Goal: Task Accomplishment & Management: Complete application form

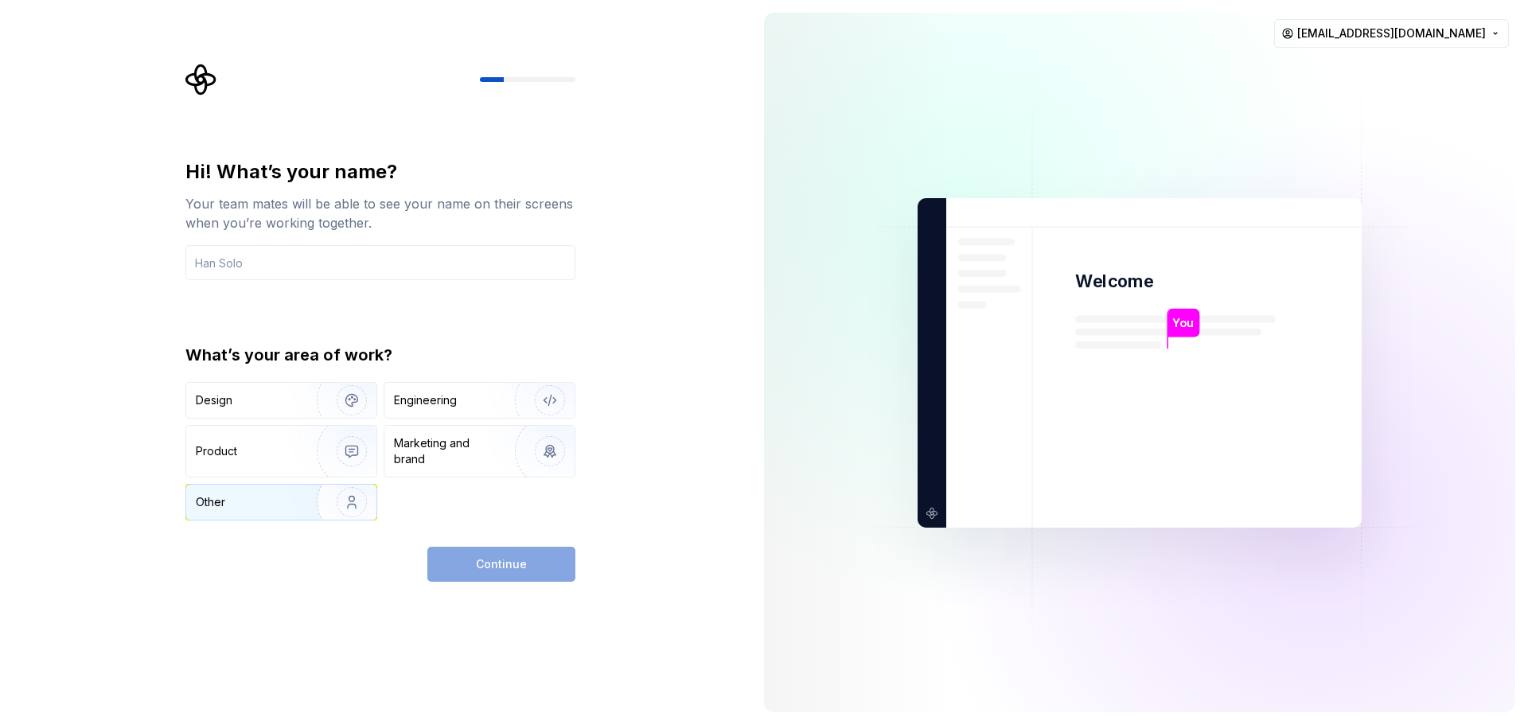
click at [346, 493] on img "button" at bounding box center [341, 502] width 102 height 107
click at [450, 453] on div "Marketing and brand" at bounding box center [447, 451] width 107 height 32
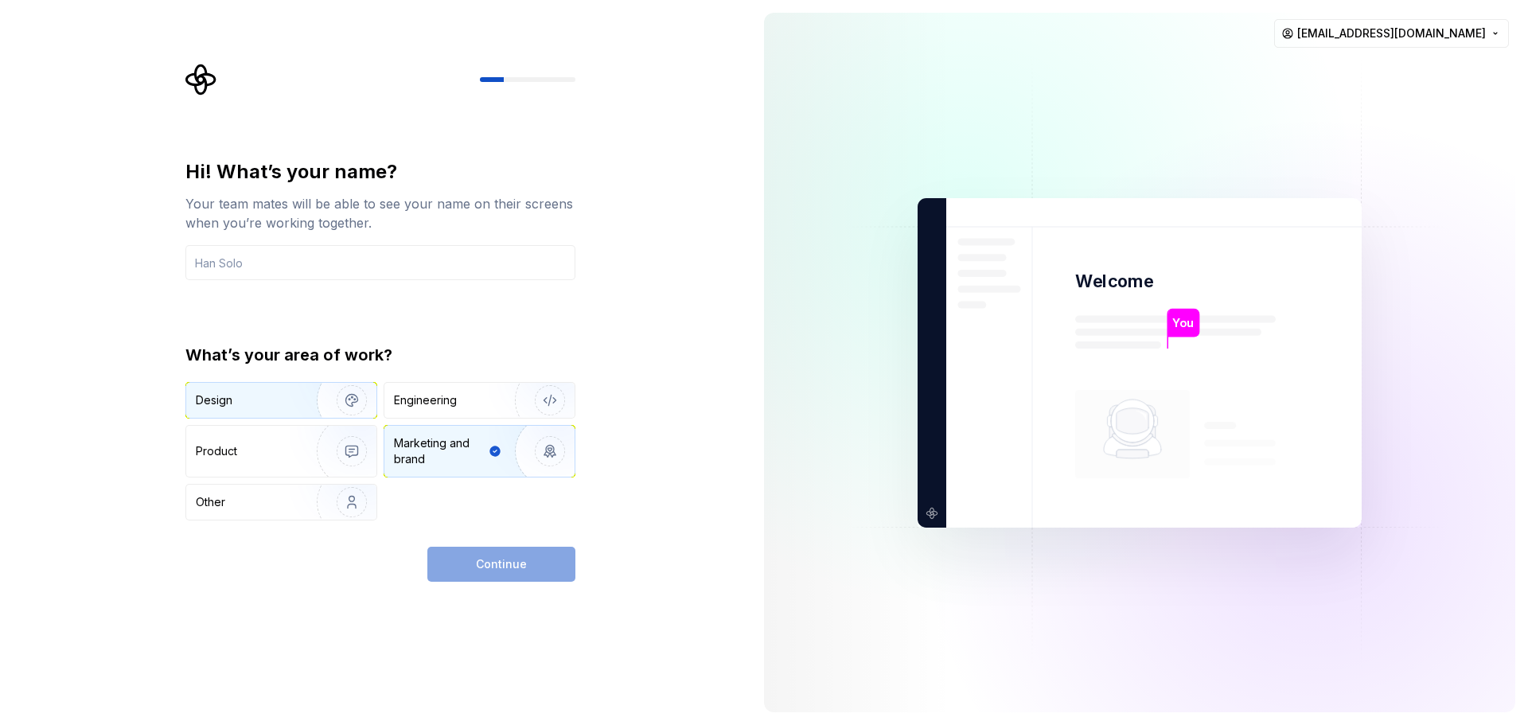
click at [335, 415] on img "button" at bounding box center [341, 400] width 102 height 107
click at [516, 563] on div "Continue" at bounding box center [501, 564] width 148 height 35
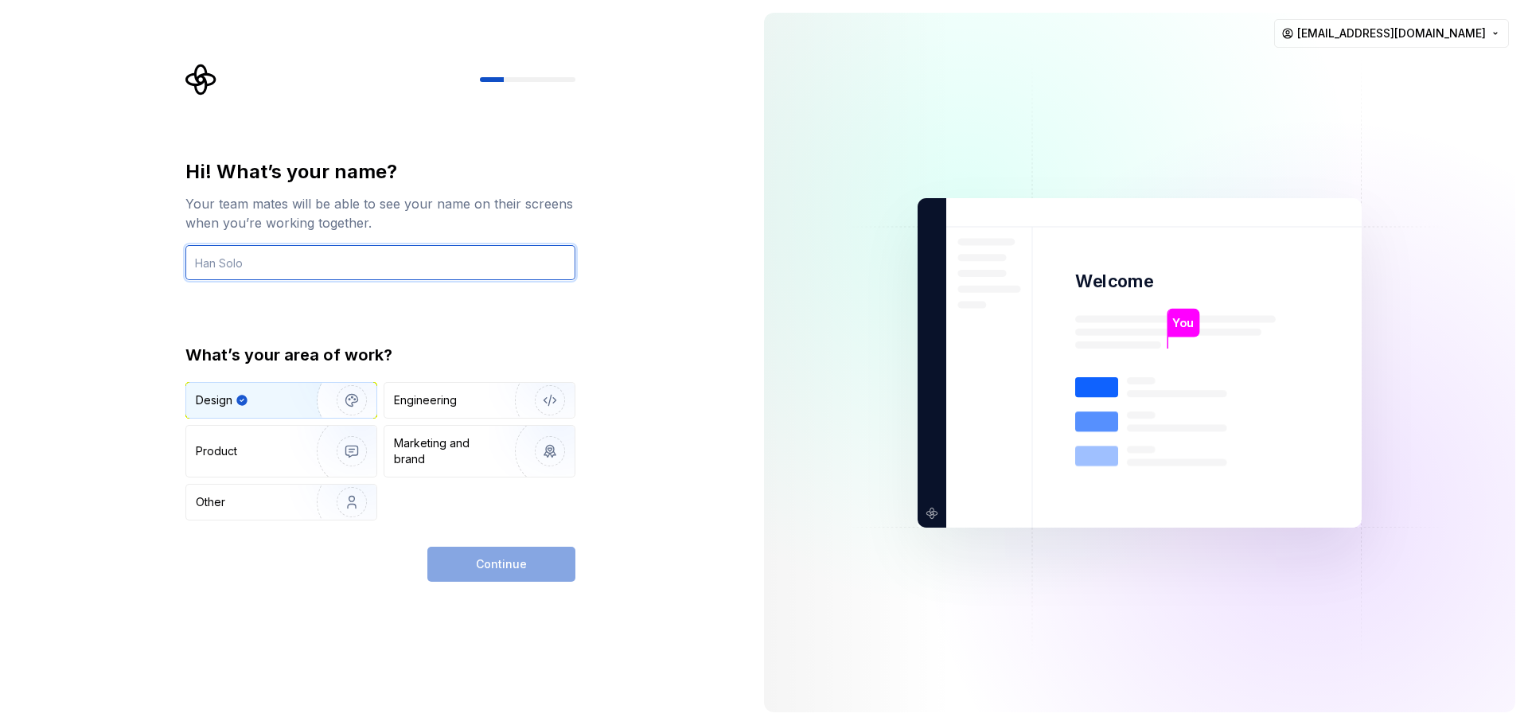
click at [352, 259] on input "text" at bounding box center [380, 262] width 390 height 35
type input "k"
type input "FSouma"
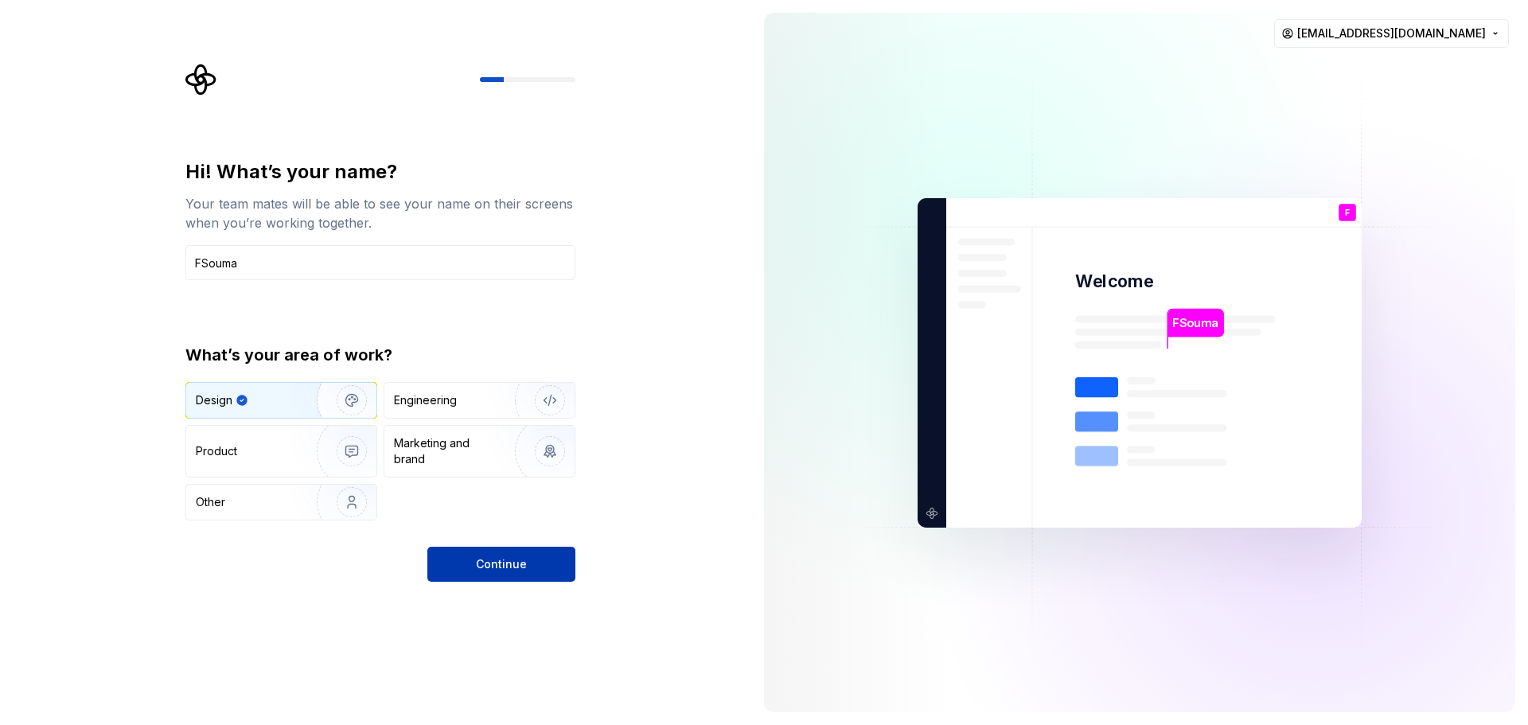
click at [557, 568] on button "Continue" at bounding box center [501, 564] width 148 height 35
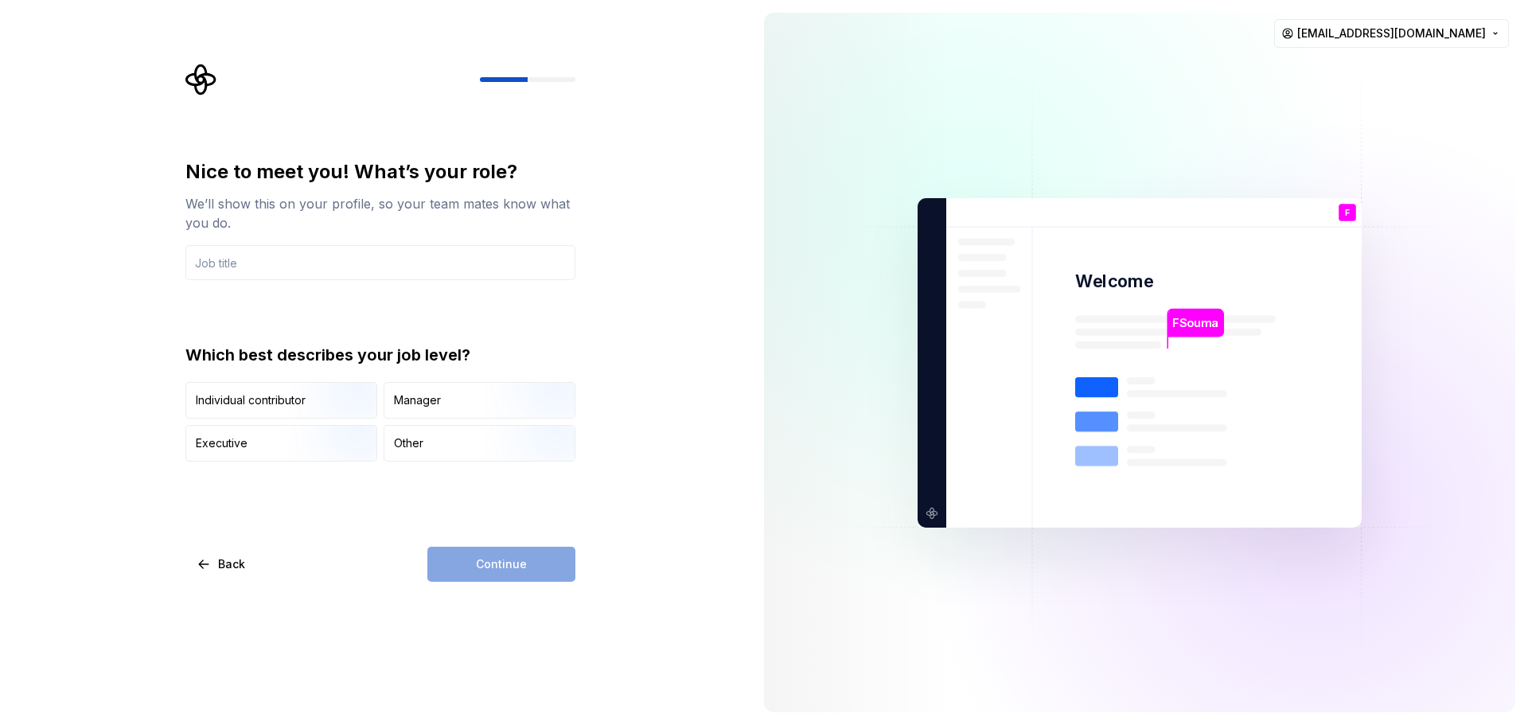
click at [535, 241] on div "Nice to meet you! What’s your role? We’ll show this on your profile, so your te…" at bounding box center [380, 219] width 390 height 121
click at [421, 408] on div "Manager" at bounding box center [479, 400] width 190 height 35
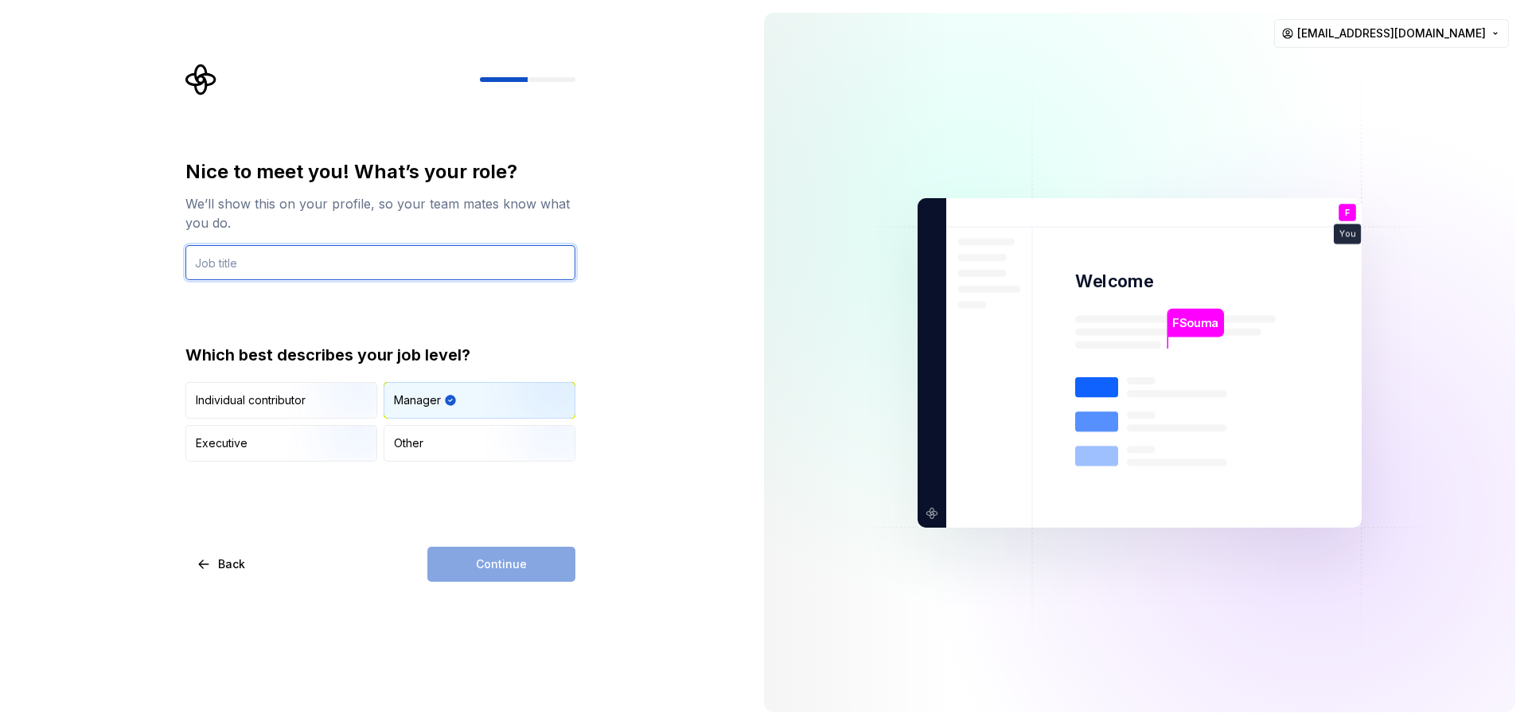
click at [437, 274] on input "text" at bounding box center [380, 262] width 390 height 35
type input "m"
type input "no"
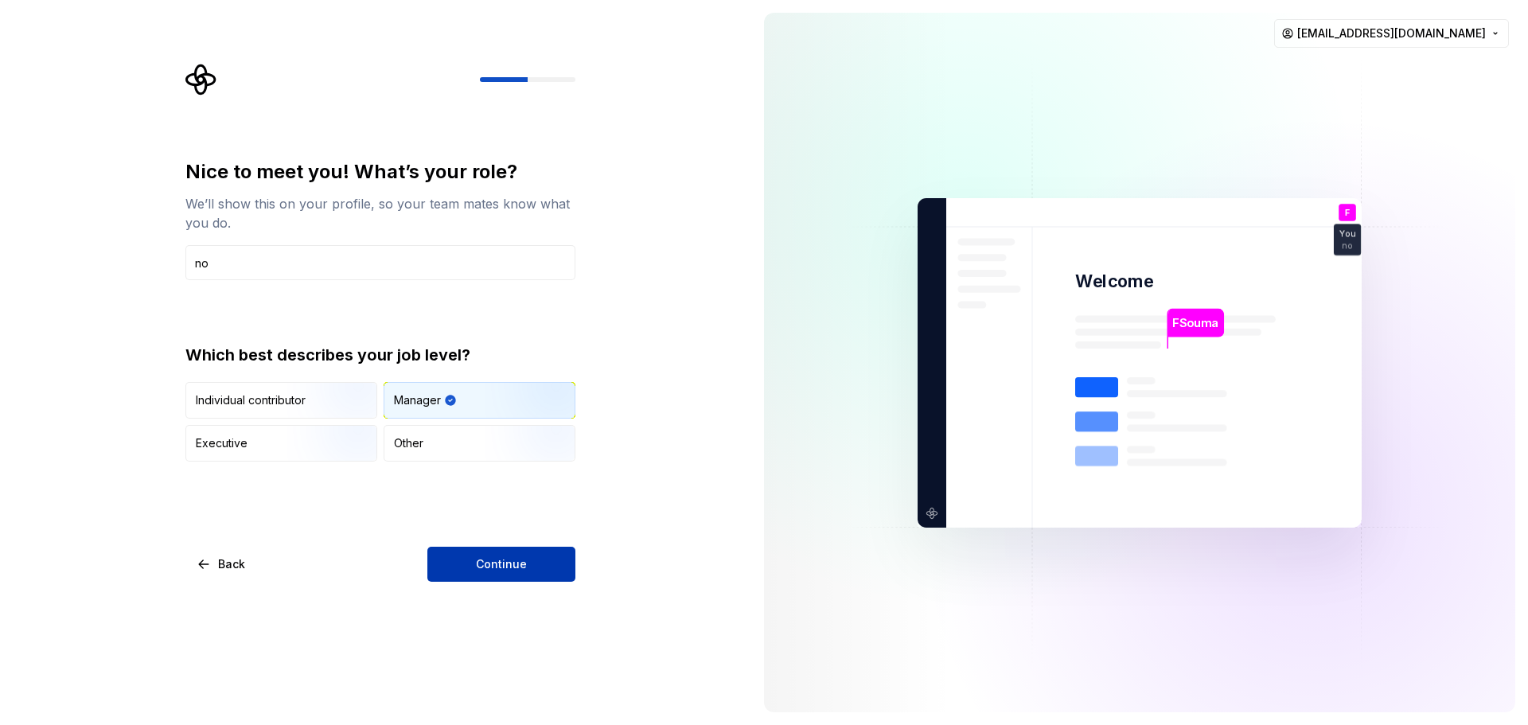
click at [509, 559] on span "Continue" at bounding box center [501, 564] width 51 height 16
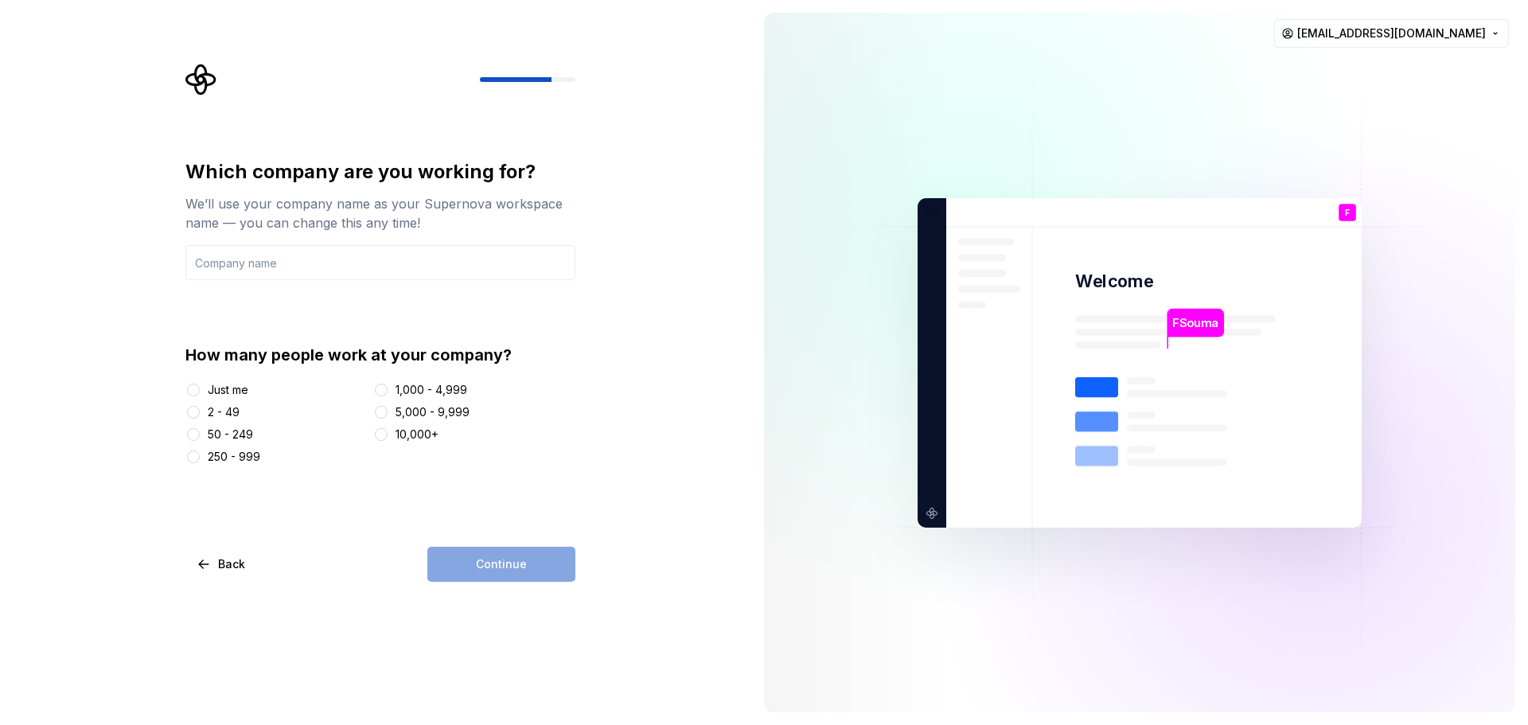
click at [230, 387] on div "Just me" at bounding box center [228, 390] width 41 height 16
click at [200, 387] on button "Just me" at bounding box center [193, 390] width 13 height 13
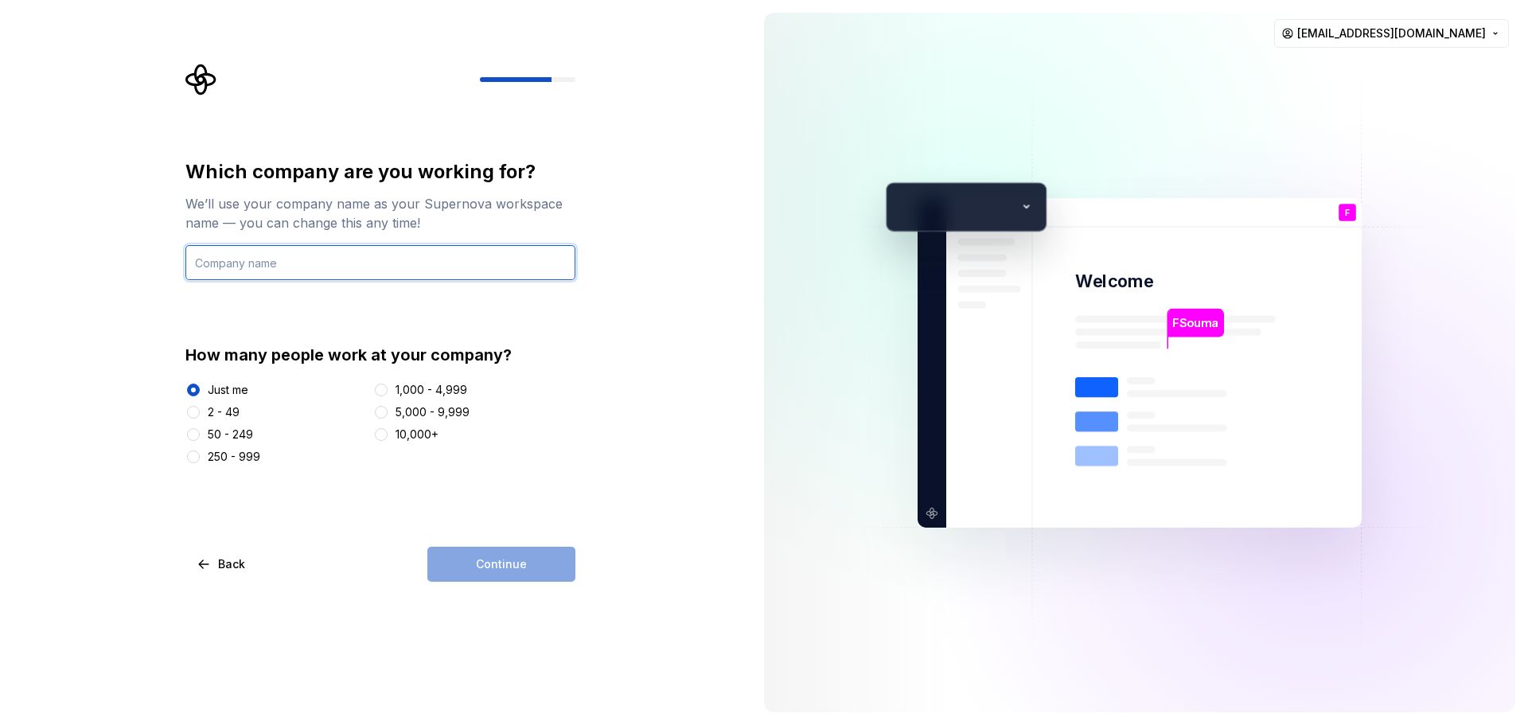
click at [441, 271] on input "text" at bounding box center [380, 262] width 390 height 35
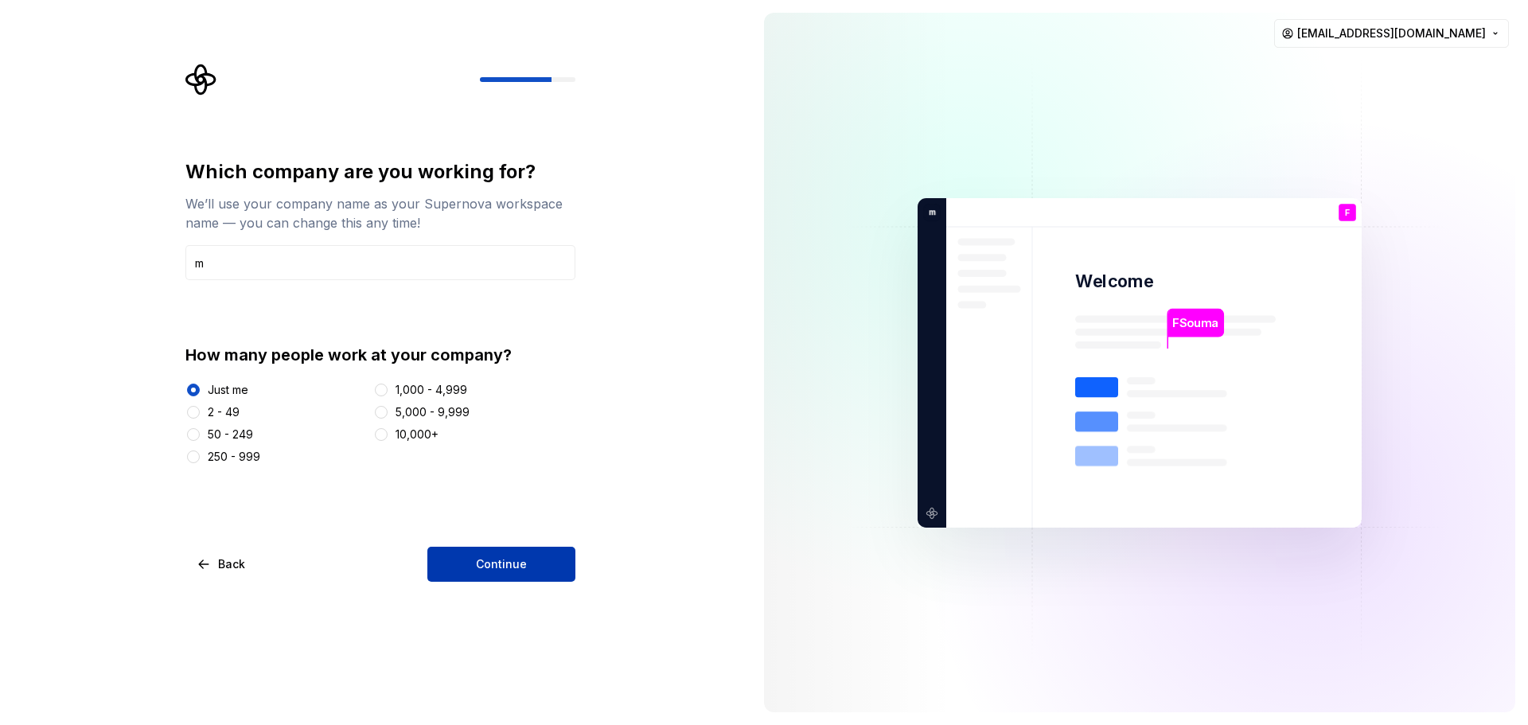
click at [545, 575] on button "Continue" at bounding box center [501, 564] width 148 height 35
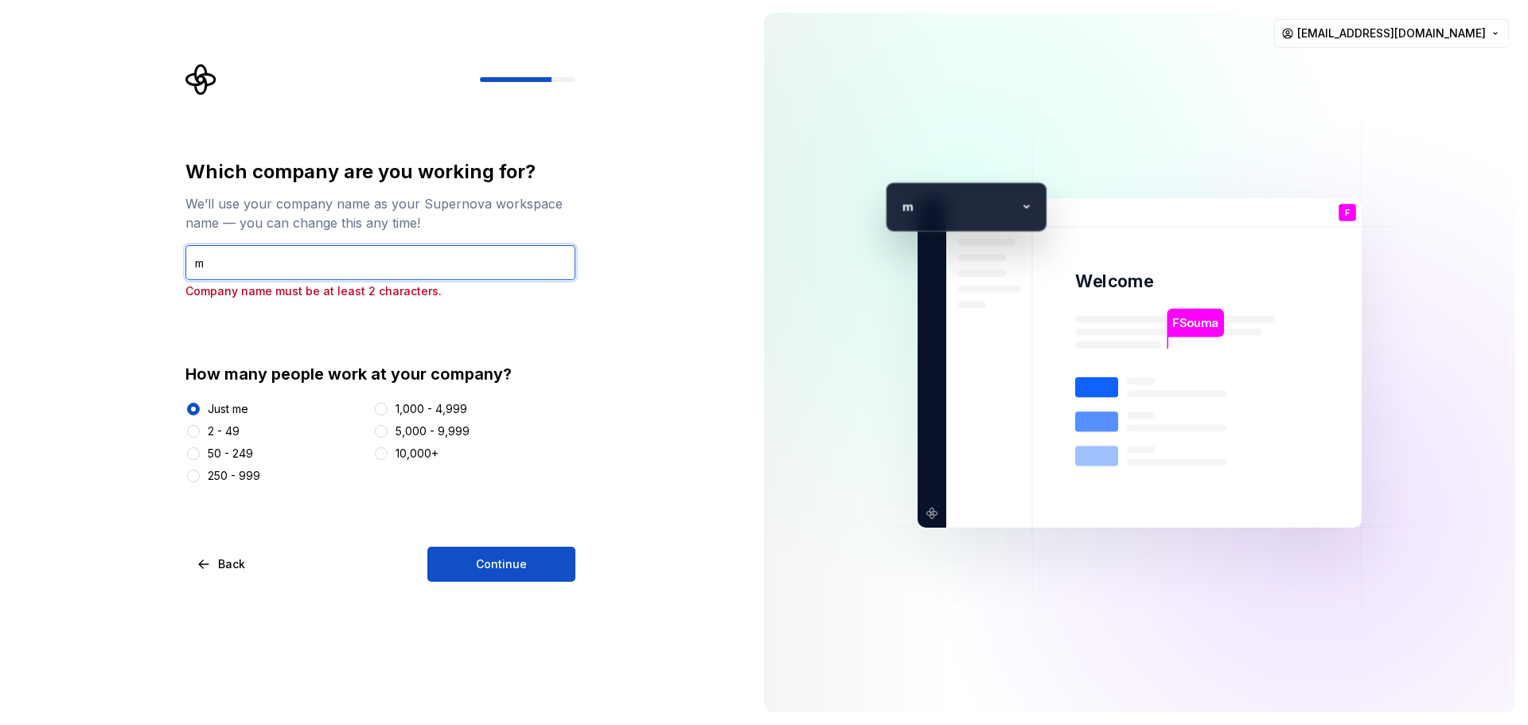
click at [394, 265] on input "m" at bounding box center [380, 262] width 390 height 35
type input "ma"
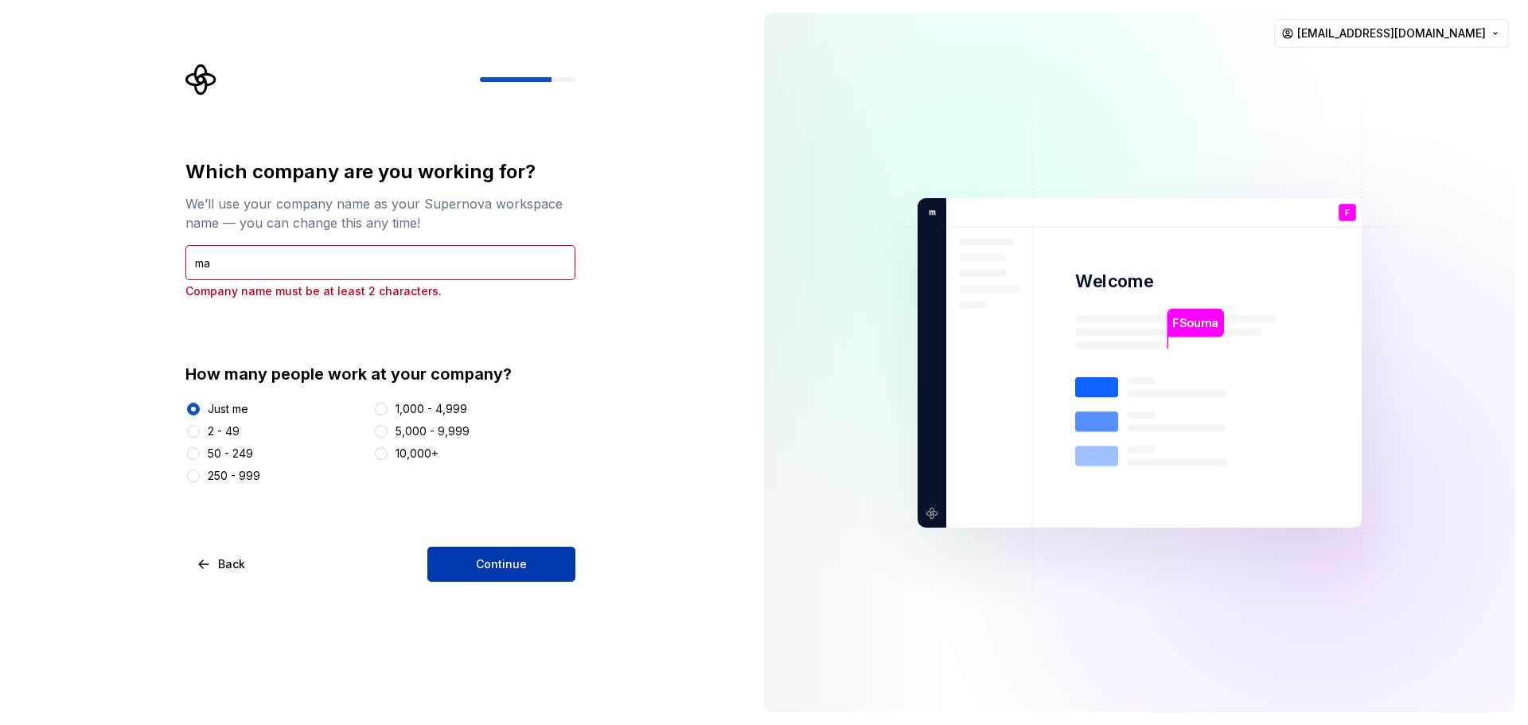
click at [536, 572] on button "Continue" at bounding box center [501, 564] width 148 height 35
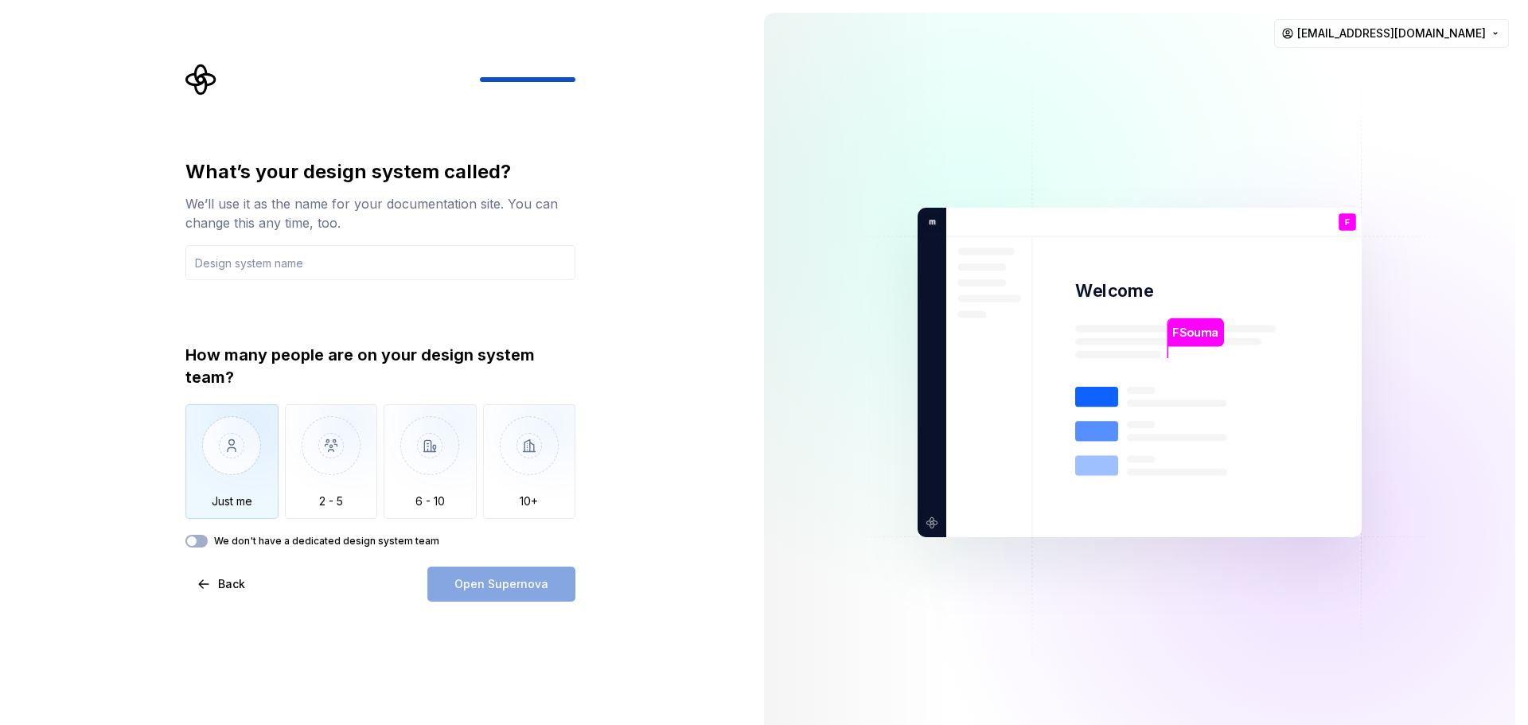
click at [238, 428] on img "button" at bounding box center [231, 457] width 93 height 107
click at [515, 579] on div "Open Supernova" at bounding box center [501, 584] width 148 height 35
click at [195, 539] on span "button" at bounding box center [192, 541] width 10 height 10
click at [488, 579] on div "Open Supernova" at bounding box center [501, 584] width 148 height 35
click at [205, 535] on div "We don't have a dedicated design system team" at bounding box center [380, 541] width 390 height 13
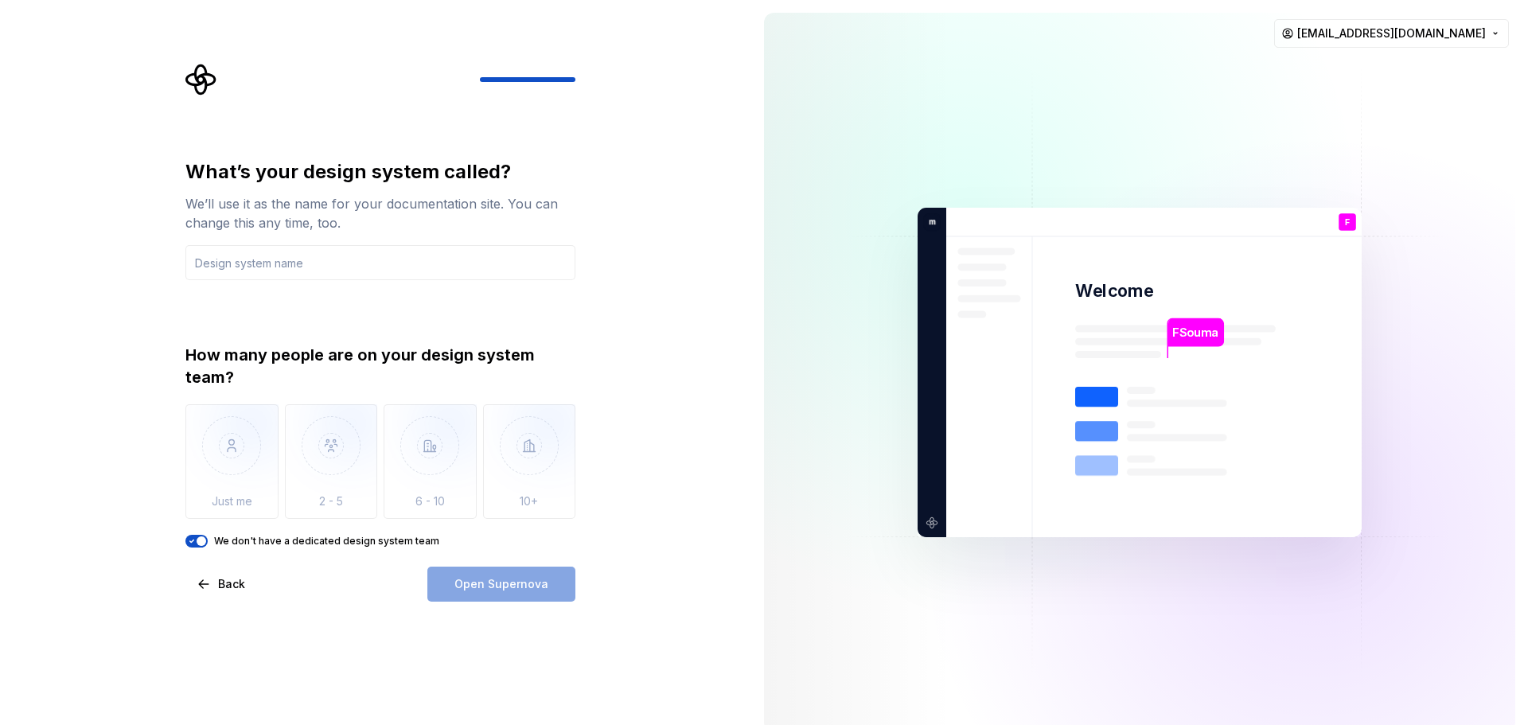
click at [197, 545] on icon "button" at bounding box center [191, 541] width 13 height 10
click at [275, 268] on input "text" at bounding box center [380, 262] width 390 height 35
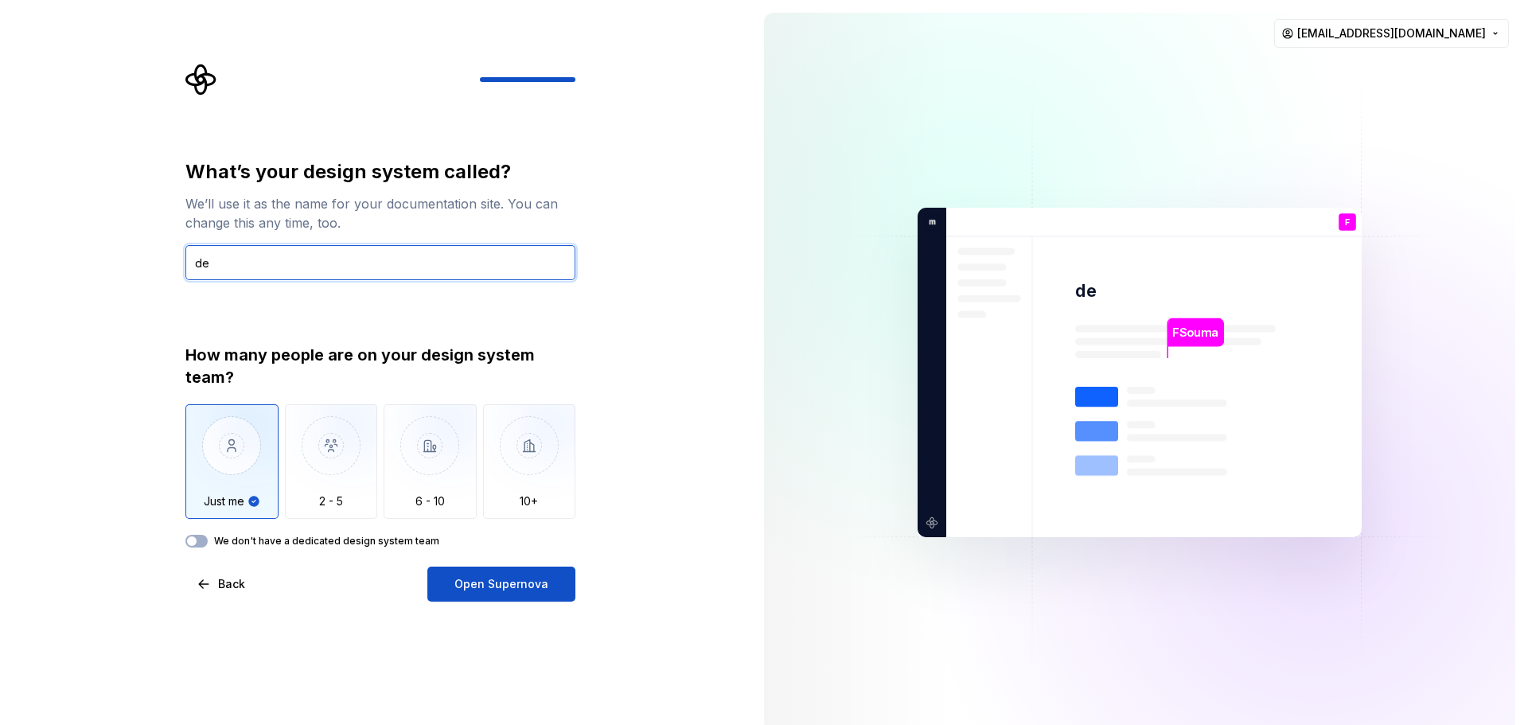
type input "d"
type input "F"
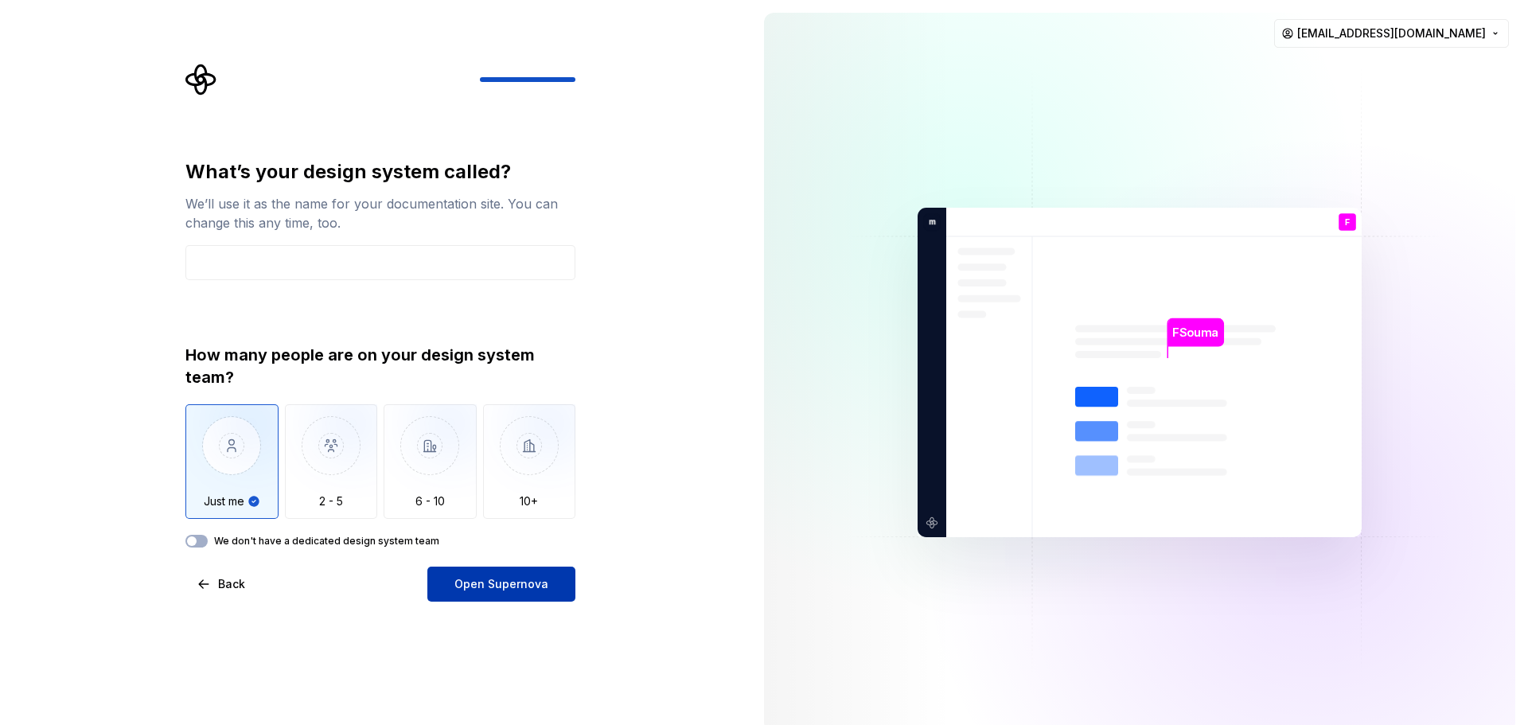
drag, startPoint x: 517, startPoint y: 592, endPoint x: 503, endPoint y: 591, distance: 14.3
click at [503, 591] on span "Open Supernova" at bounding box center [501, 584] width 94 height 16
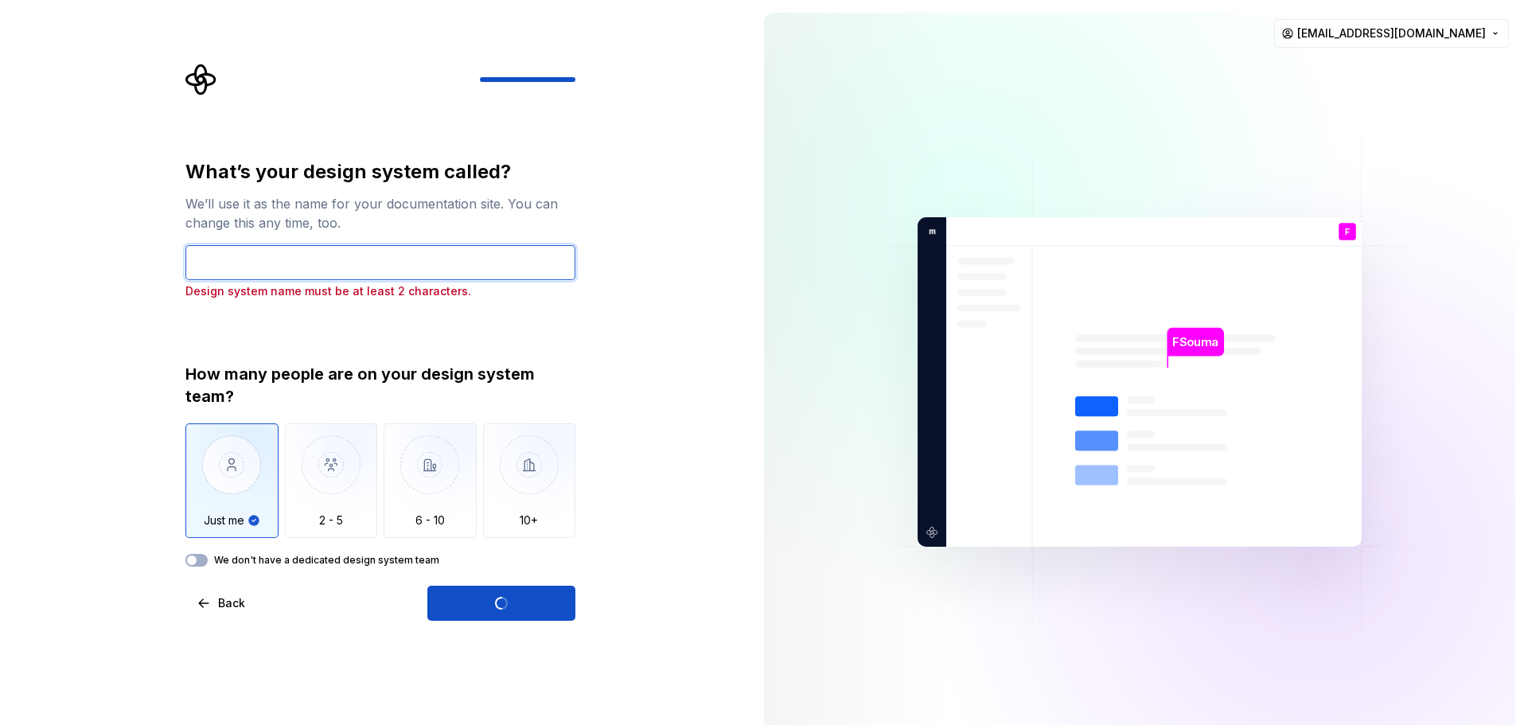
click at [423, 273] on input "text" at bounding box center [380, 262] width 390 height 35
click at [513, 602] on div "Open Supernova" at bounding box center [501, 603] width 148 height 35
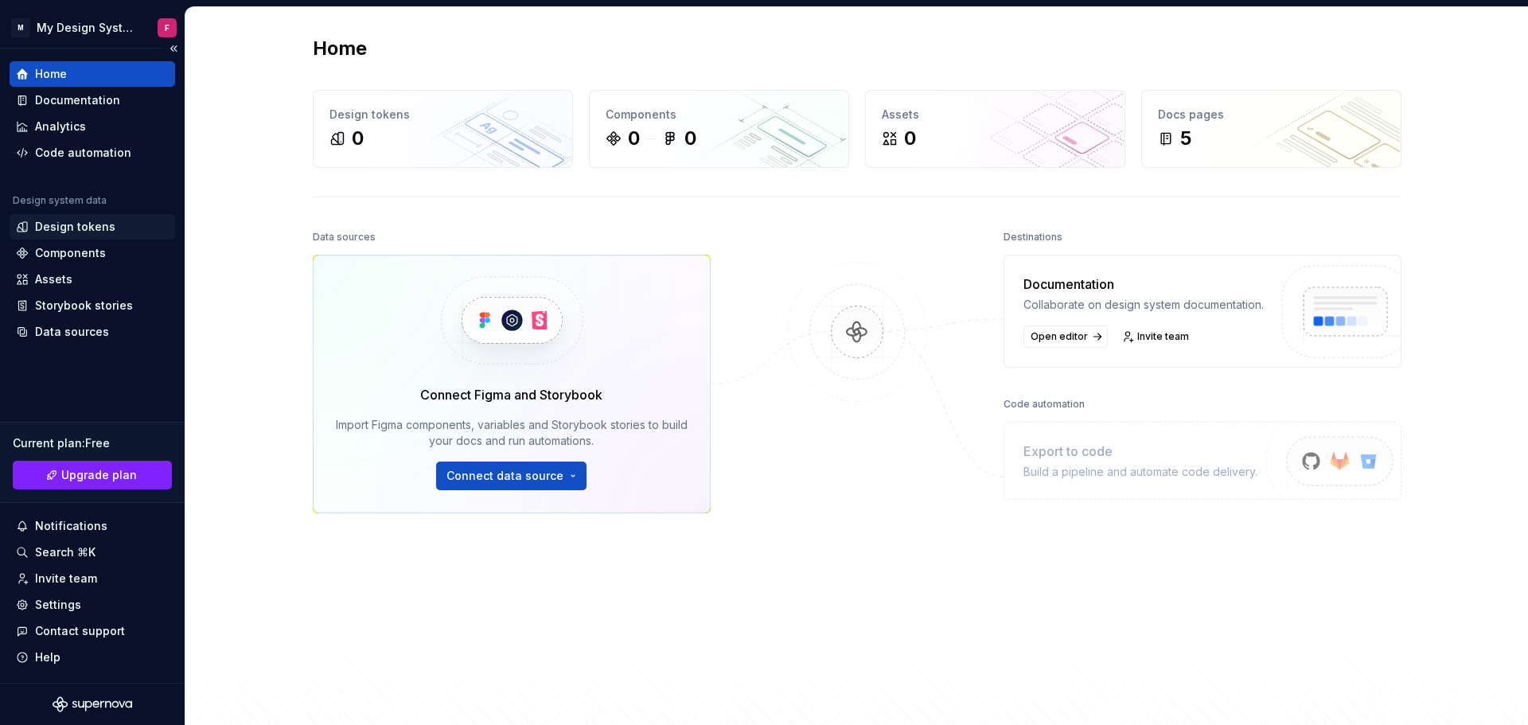
click at [117, 228] on div "Design tokens" at bounding box center [92, 227] width 153 height 16
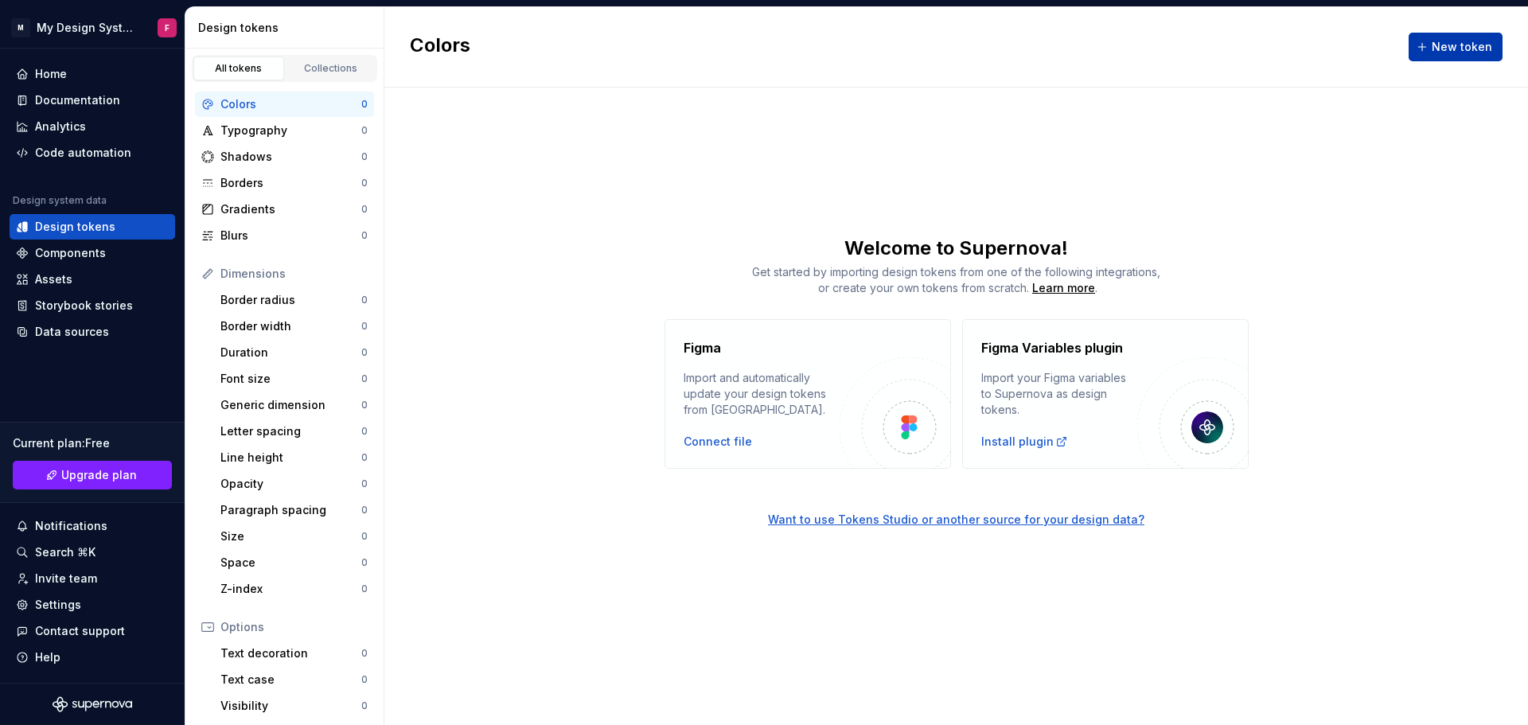
click at [1438, 45] on span "New token" at bounding box center [1462, 47] width 60 height 16
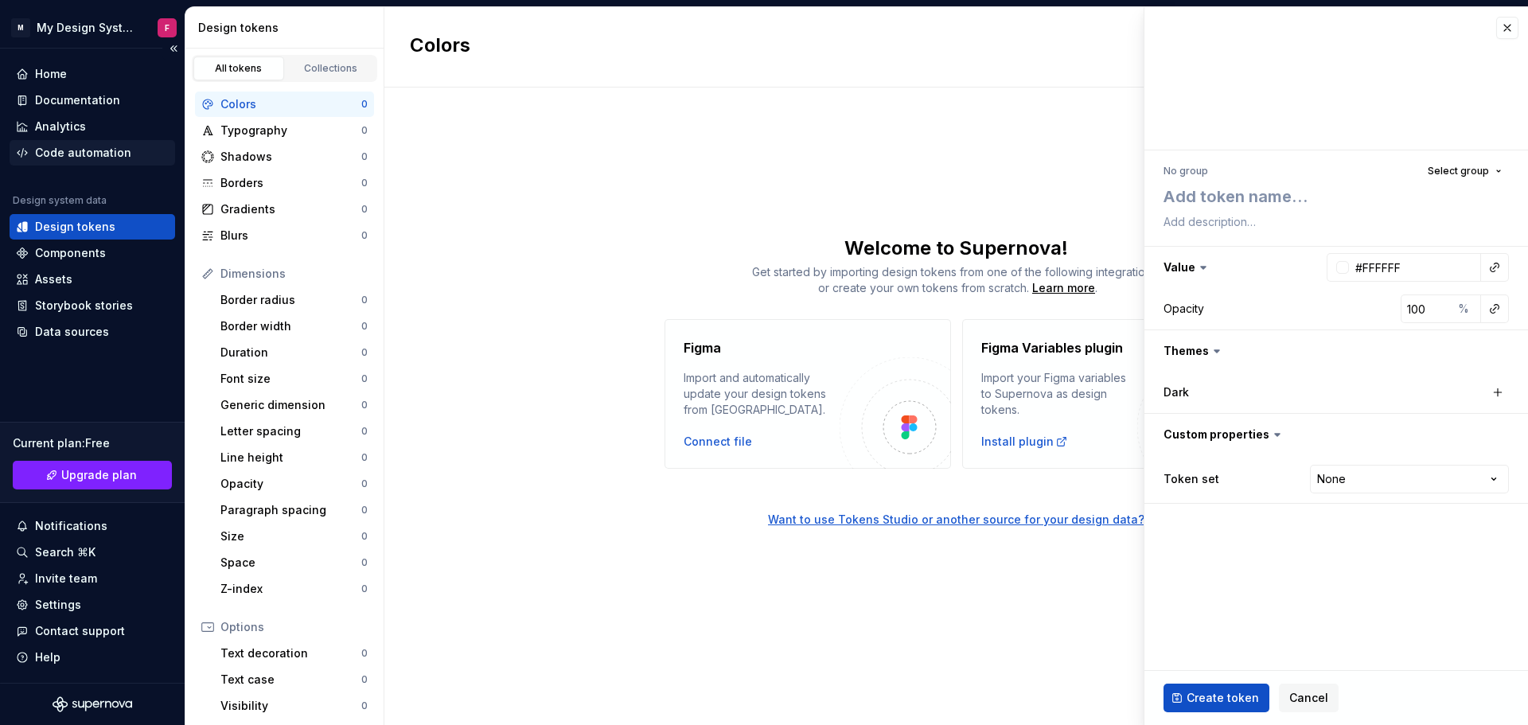
click at [125, 162] on div "Code automation" at bounding box center [93, 152] width 166 height 25
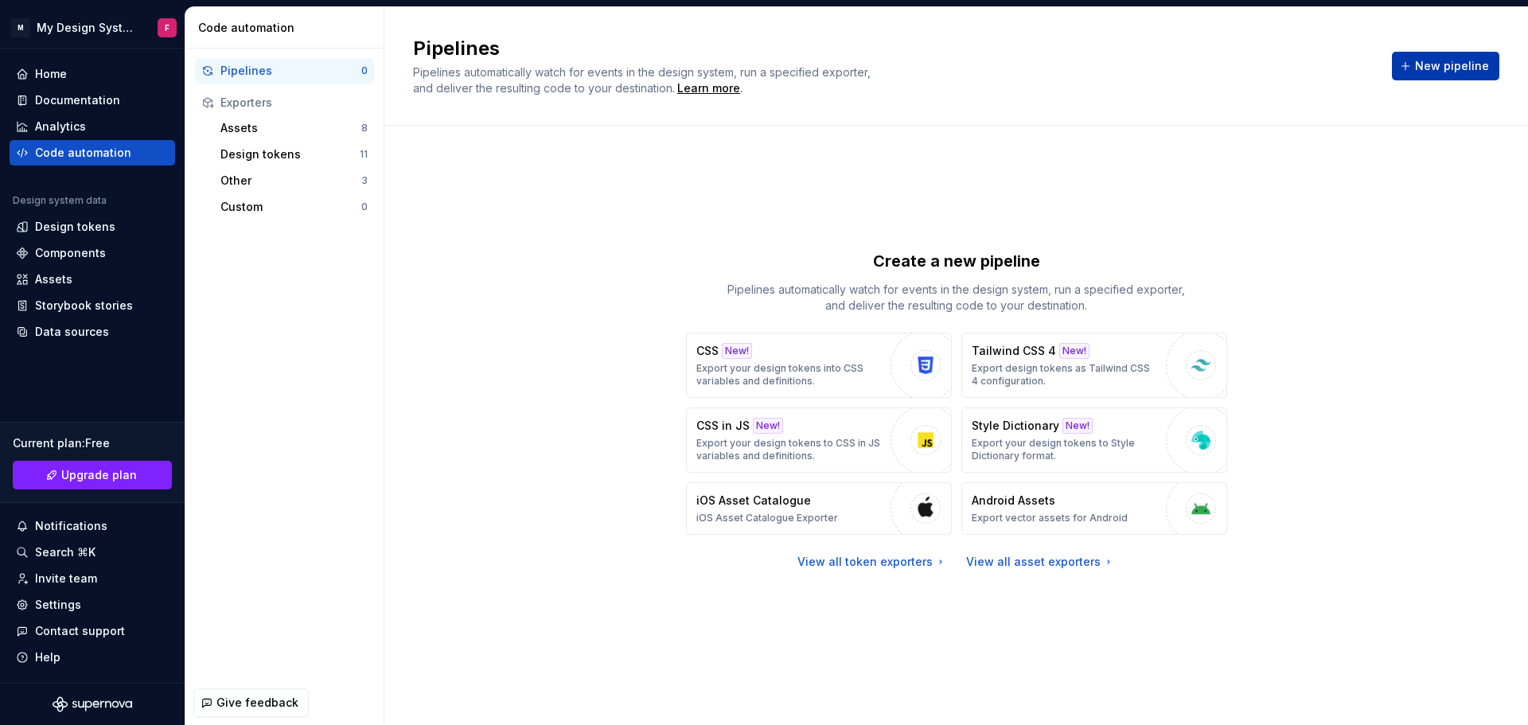
click at [1476, 60] on span "New pipeline" at bounding box center [1452, 66] width 74 height 16
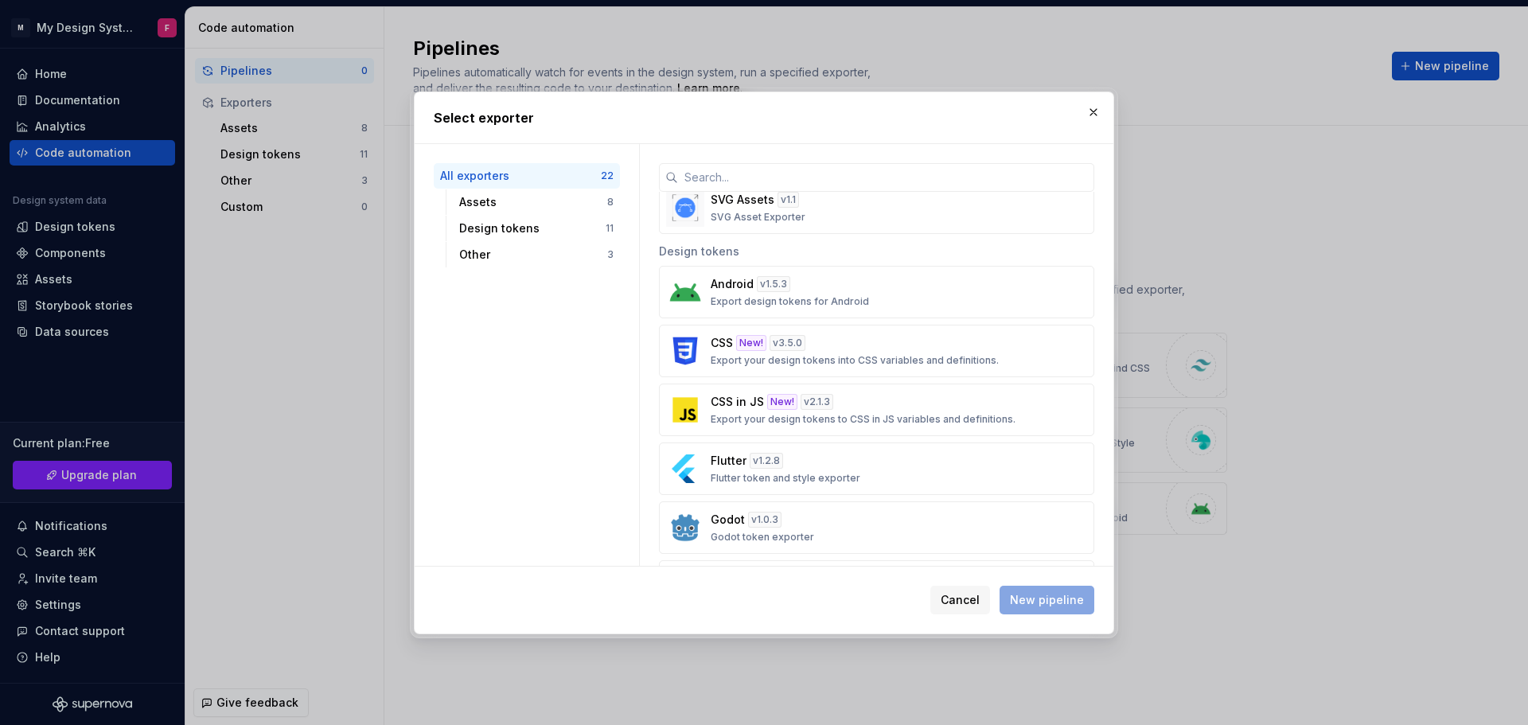
scroll to position [446, 0]
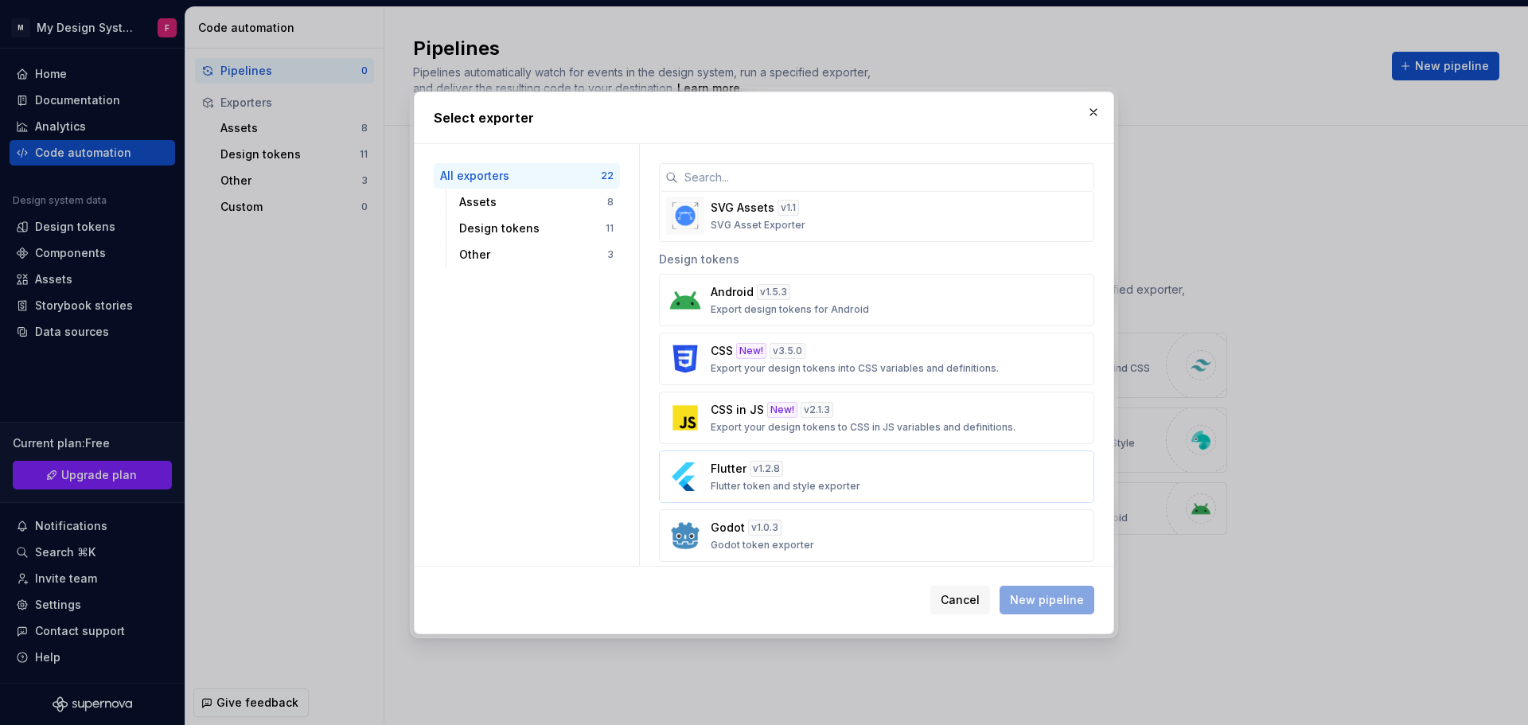
click at [713, 481] on p "Flutter token and style exporter" at bounding box center [786, 486] width 150 height 13
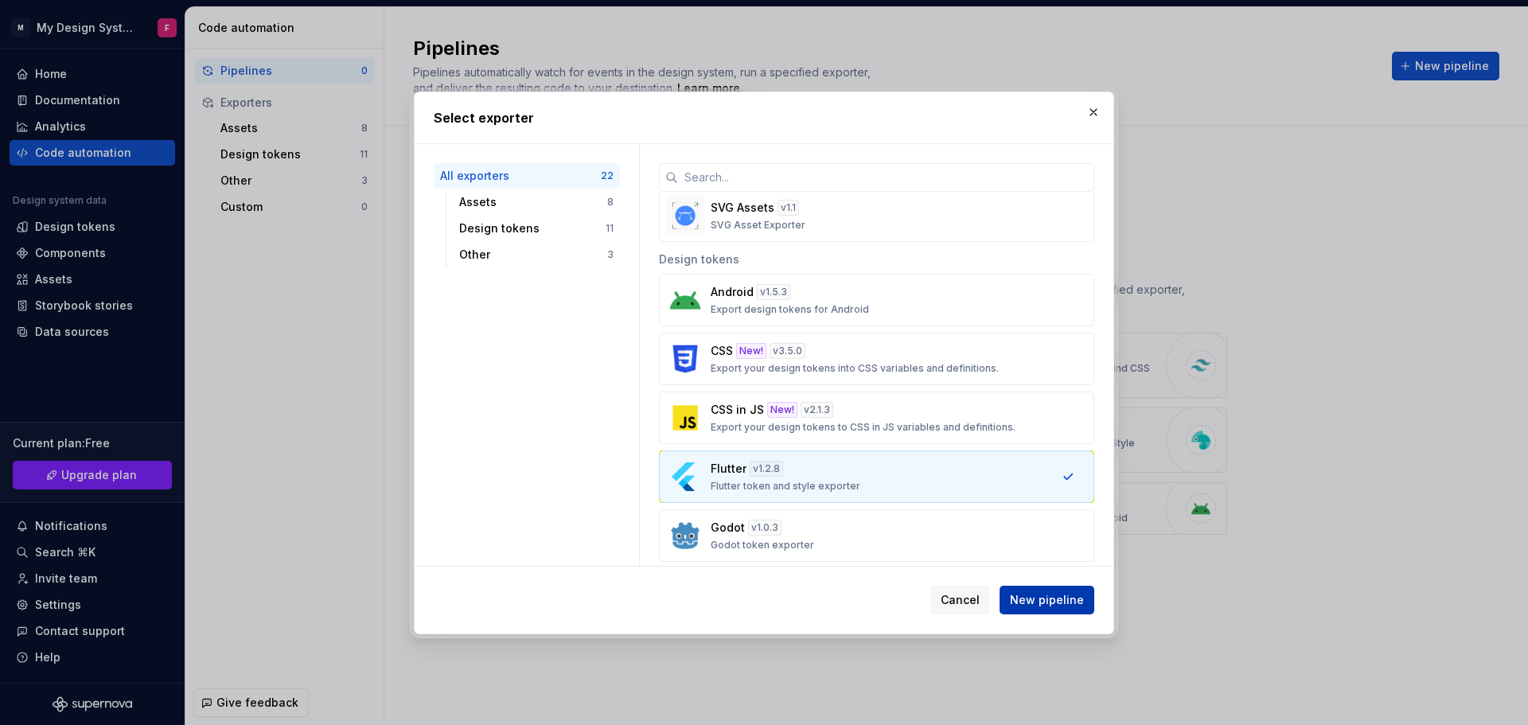
click at [1066, 598] on span "New pipeline" at bounding box center [1047, 600] width 74 height 16
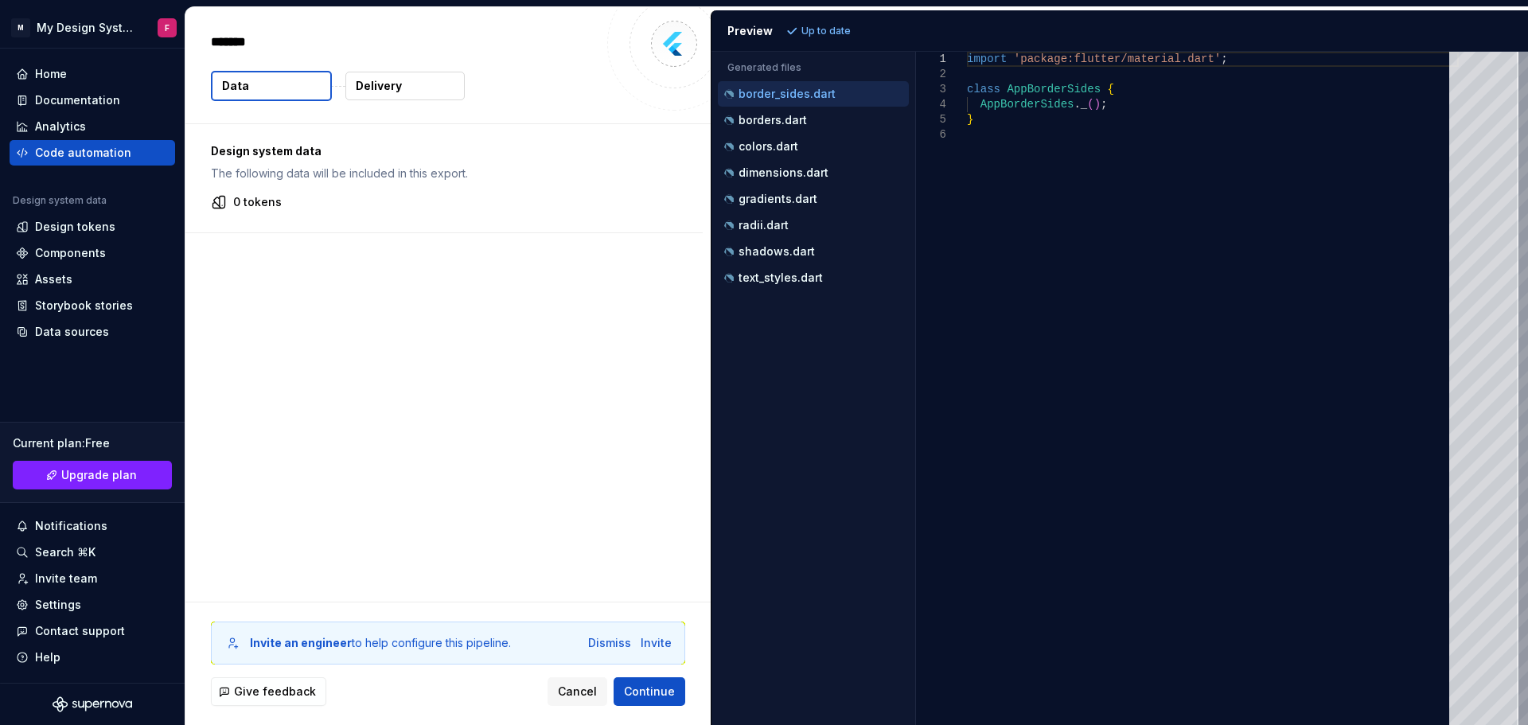
type textarea "*"
type textarea "**********"
click at [1172, 515] on div "import 'package:flutter/material.dart' ; class AppBorderSides { AppBorderSides …" at bounding box center [1213, 388] width 492 height 673
click at [294, 81] on button "Data" at bounding box center [271, 86] width 121 height 30
click at [407, 77] on button "Delivery" at bounding box center [404, 86] width 119 height 29
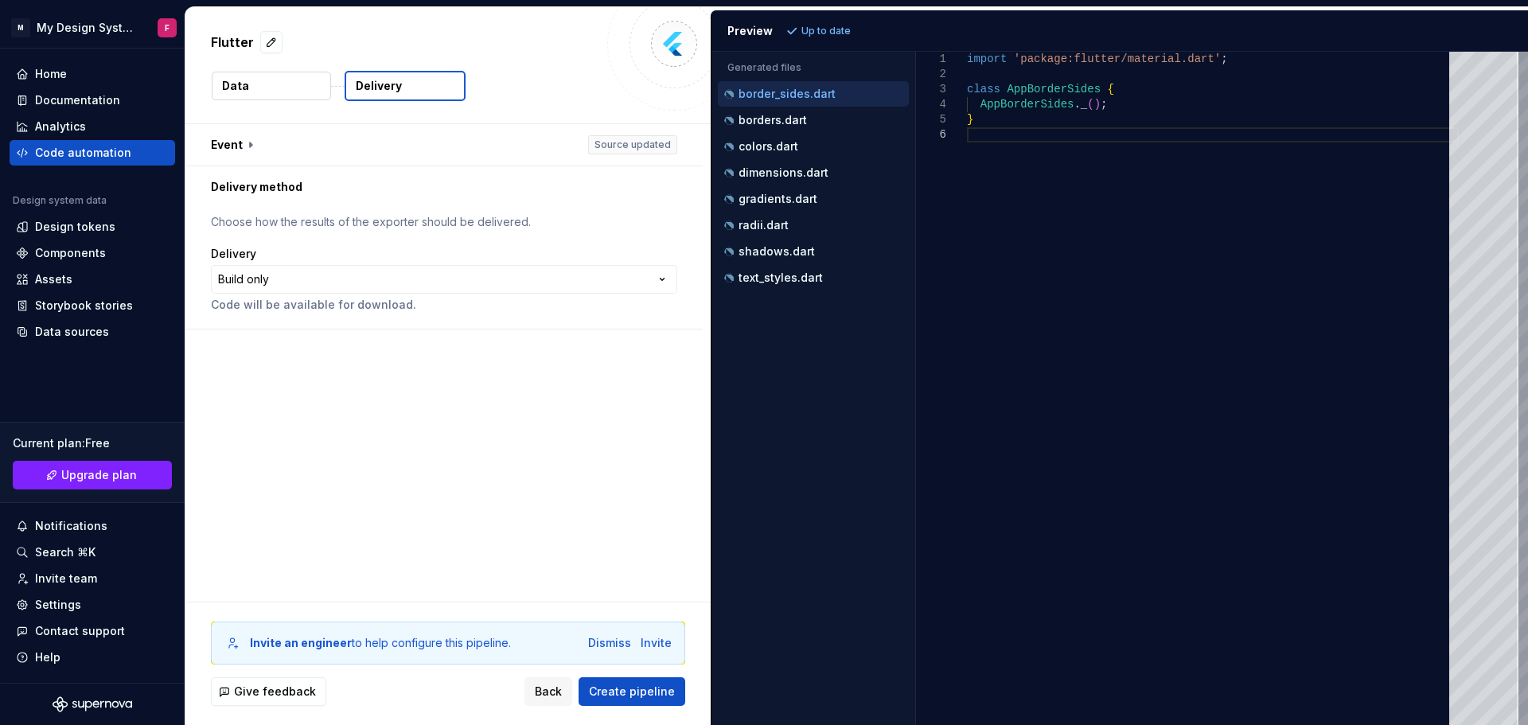
click at [387, 81] on p "Delivery" at bounding box center [379, 86] width 46 height 16
click at [641, 682] on button "Create pipeline" at bounding box center [632, 691] width 107 height 29
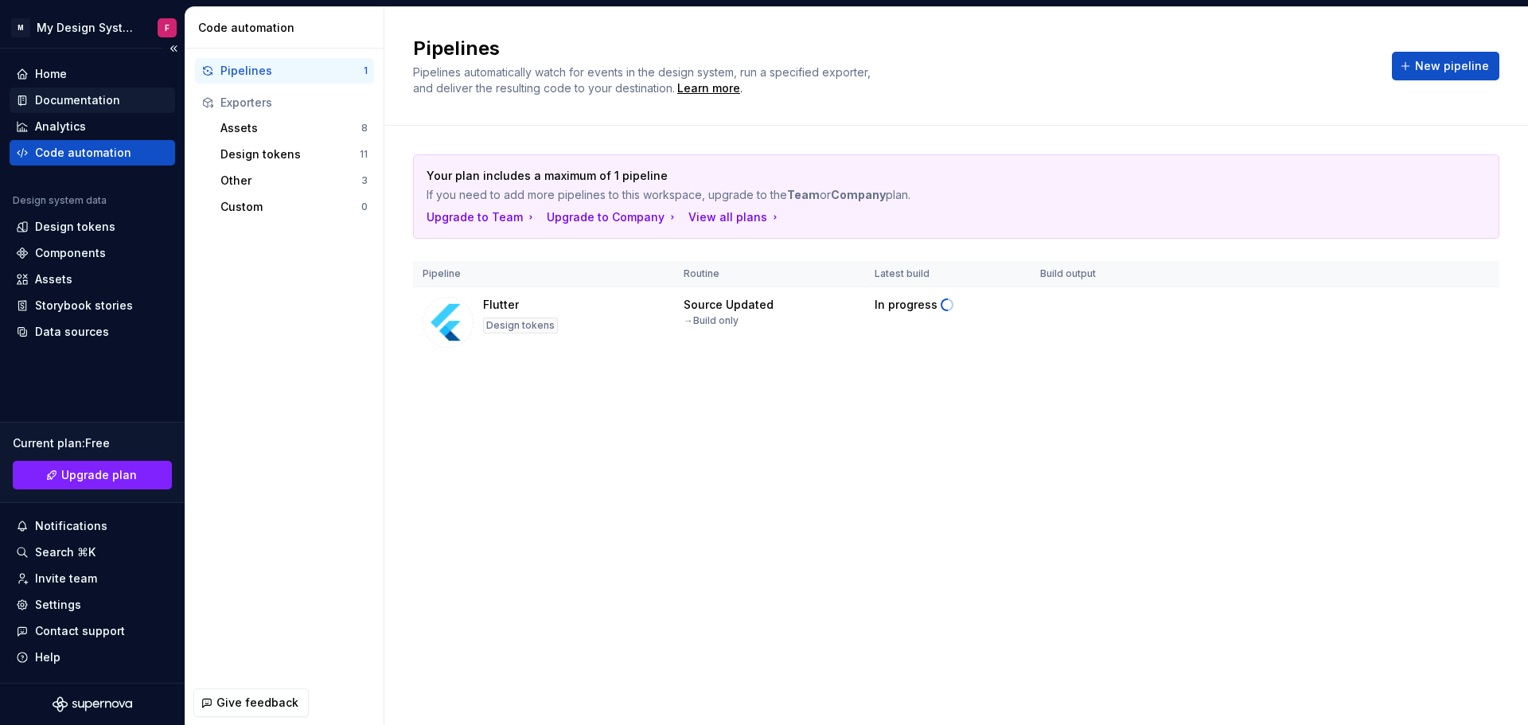
click at [95, 100] on div "Documentation" at bounding box center [77, 100] width 85 height 16
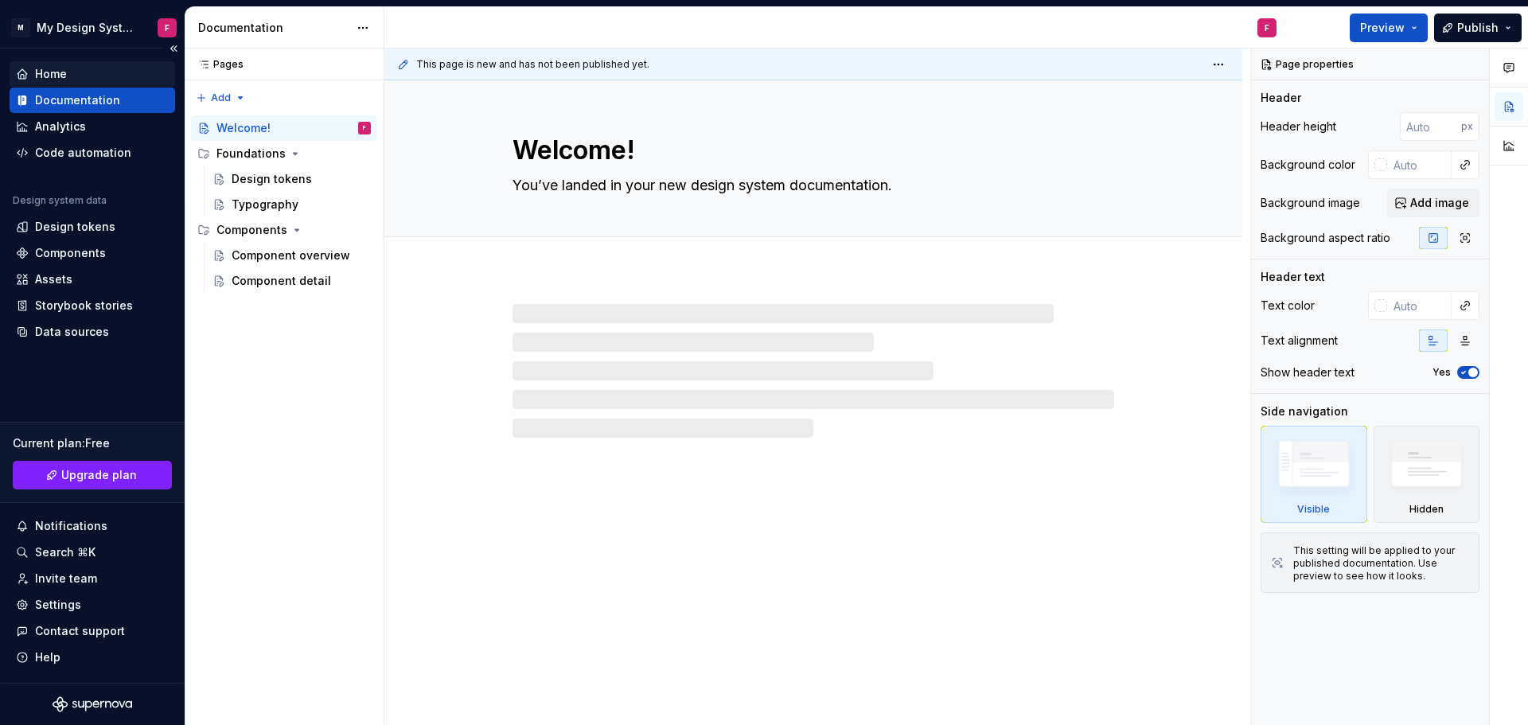
click at [90, 76] on div "Home" at bounding box center [92, 74] width 153 height 16
type textarea "*"
